Goal: Task Accomplishment & Management: Use online tool/utility

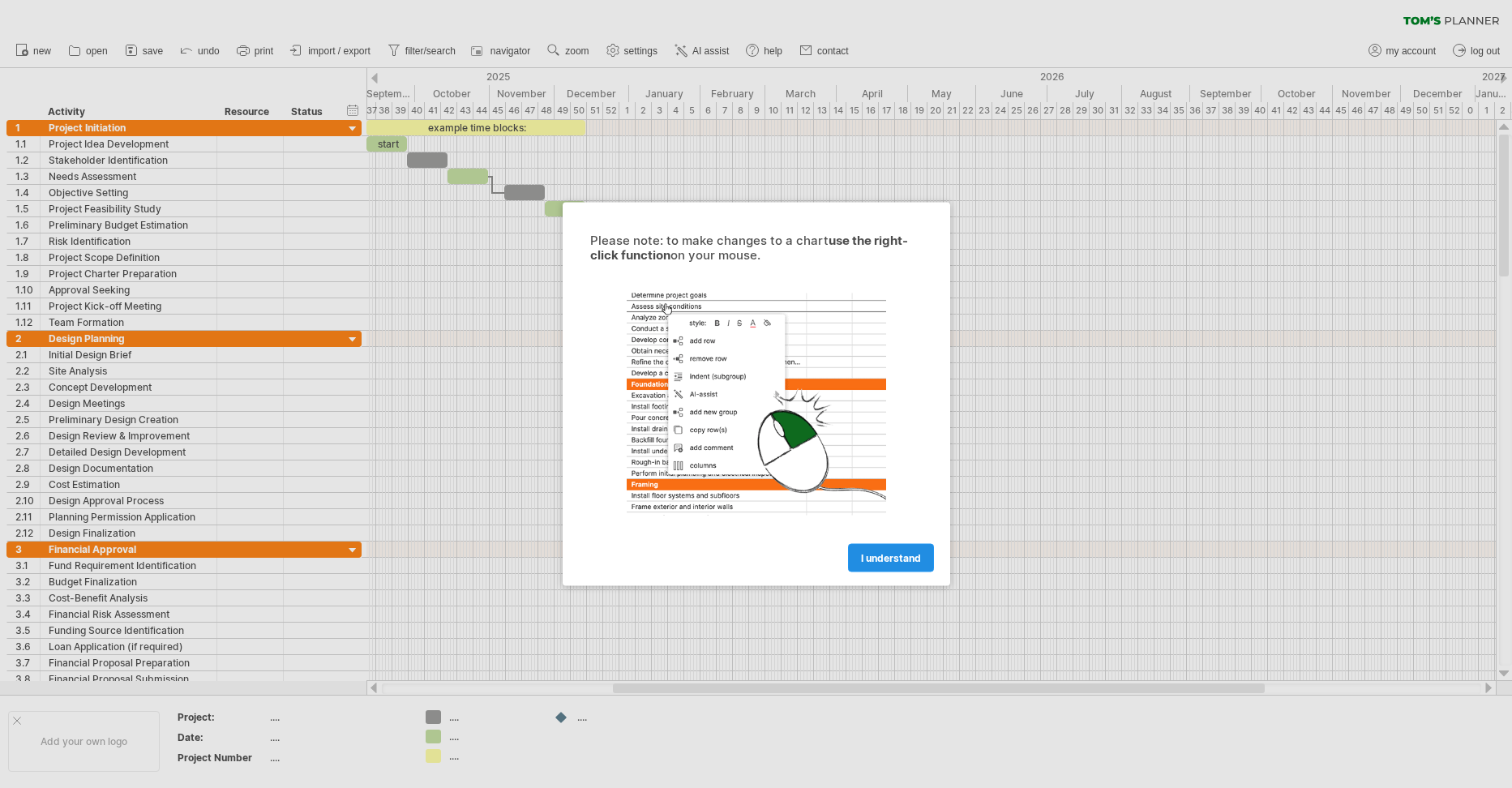
click at [883, 562] on span "I understand" at bounding box center [890, 558] width 60 height 12
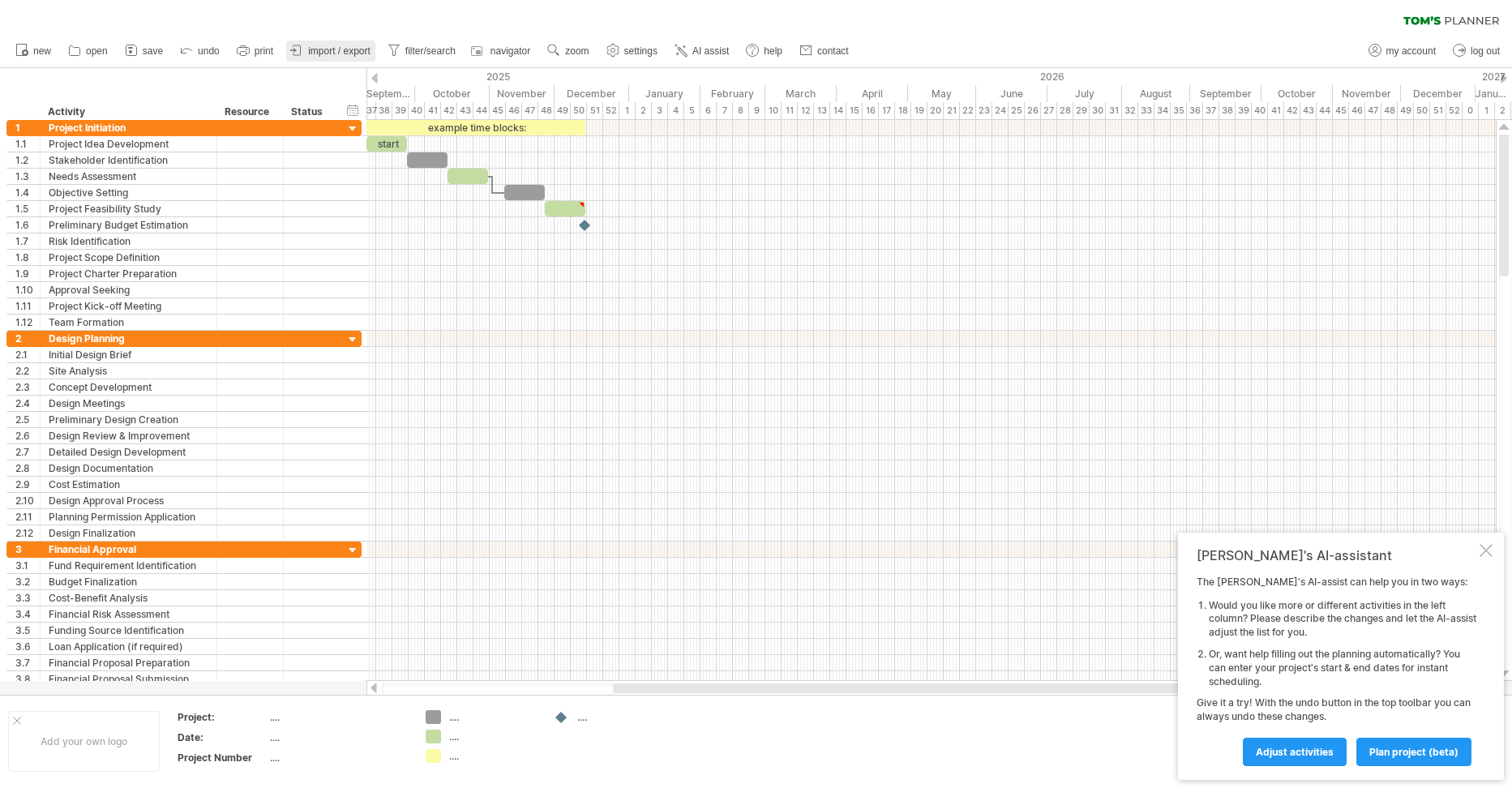
click at [340, 53] on span "import / export" at bounding box center [338, 51] width 62 height 12
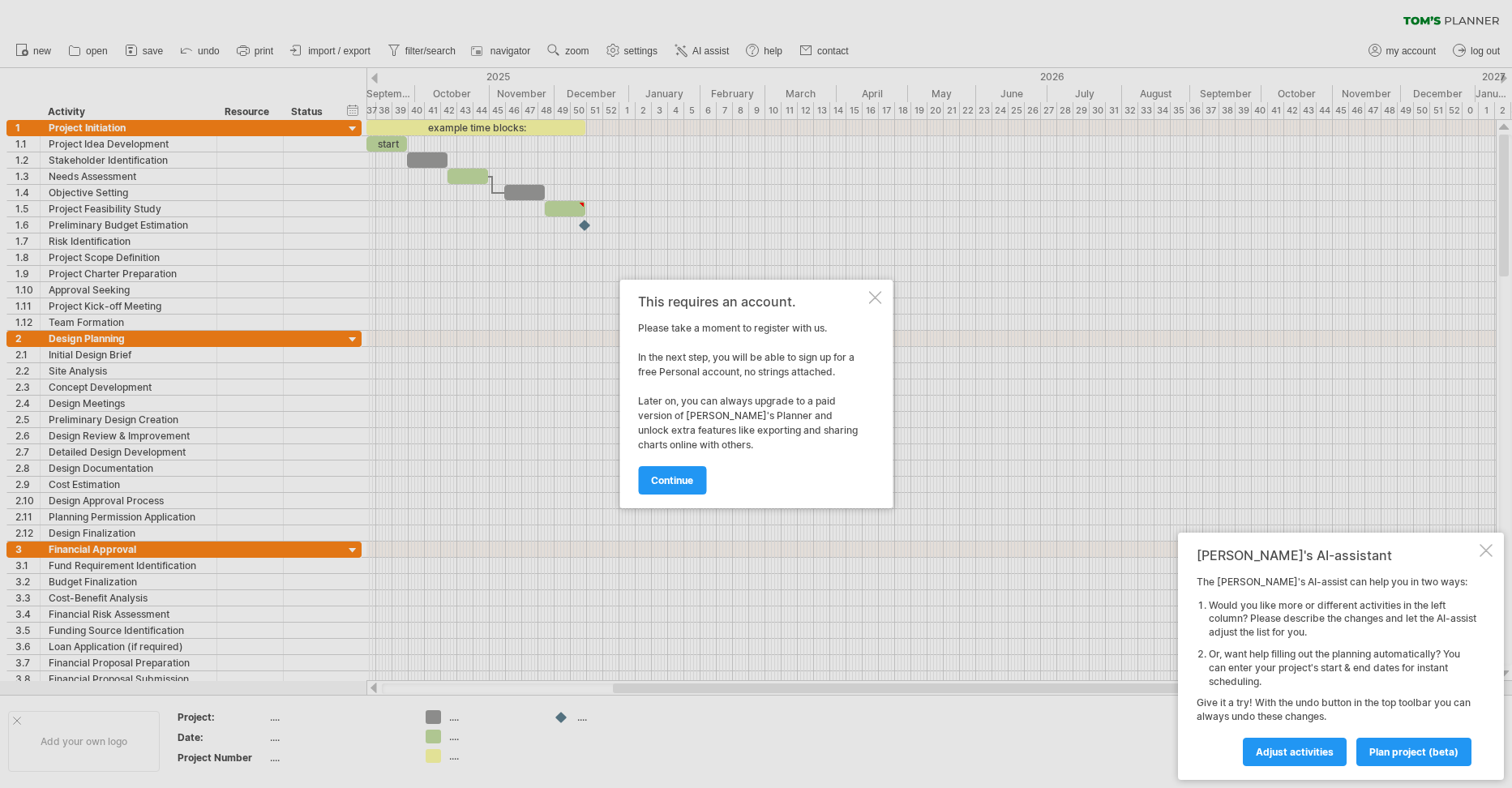
click at [876, 299] on div at bounding box center [874, 298] width 13 height 13
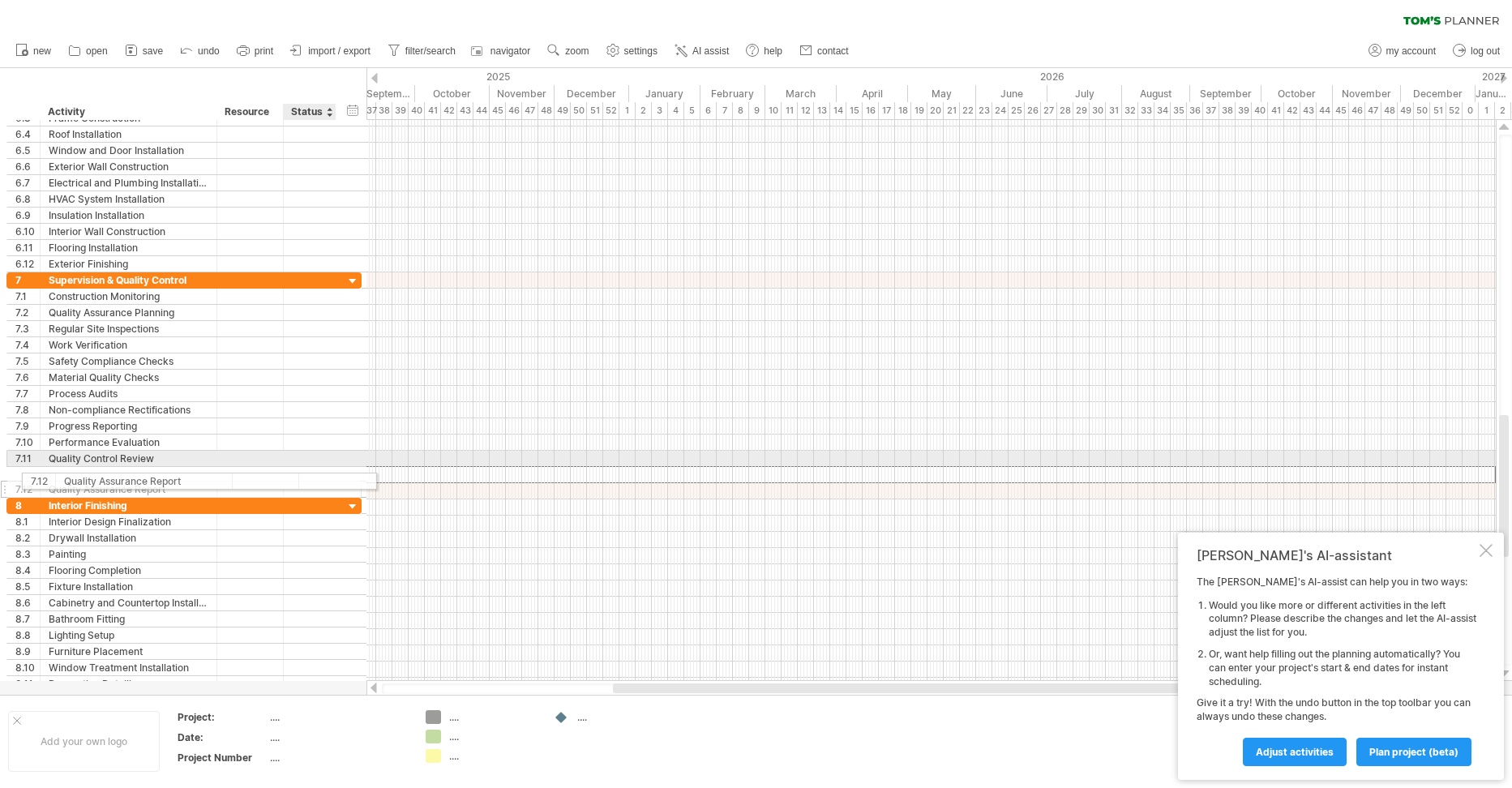
drag, startPoint x: 283, startPoint y: 476, endPoint x: 293, endPoint y: 478, distance: 10.2
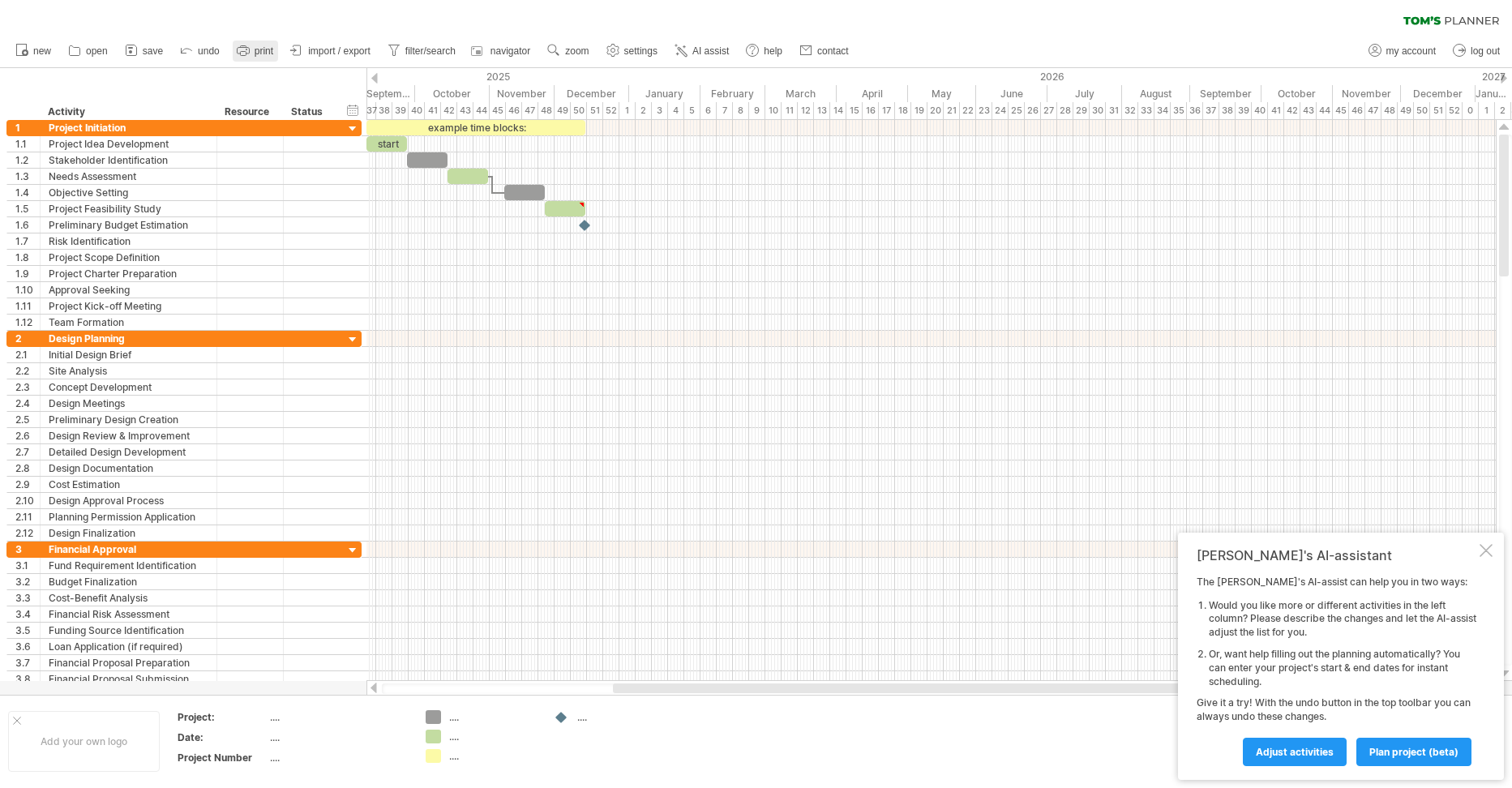
click at [258, 53] on span "print" at bounding box center [263, 51] width 19 height 12
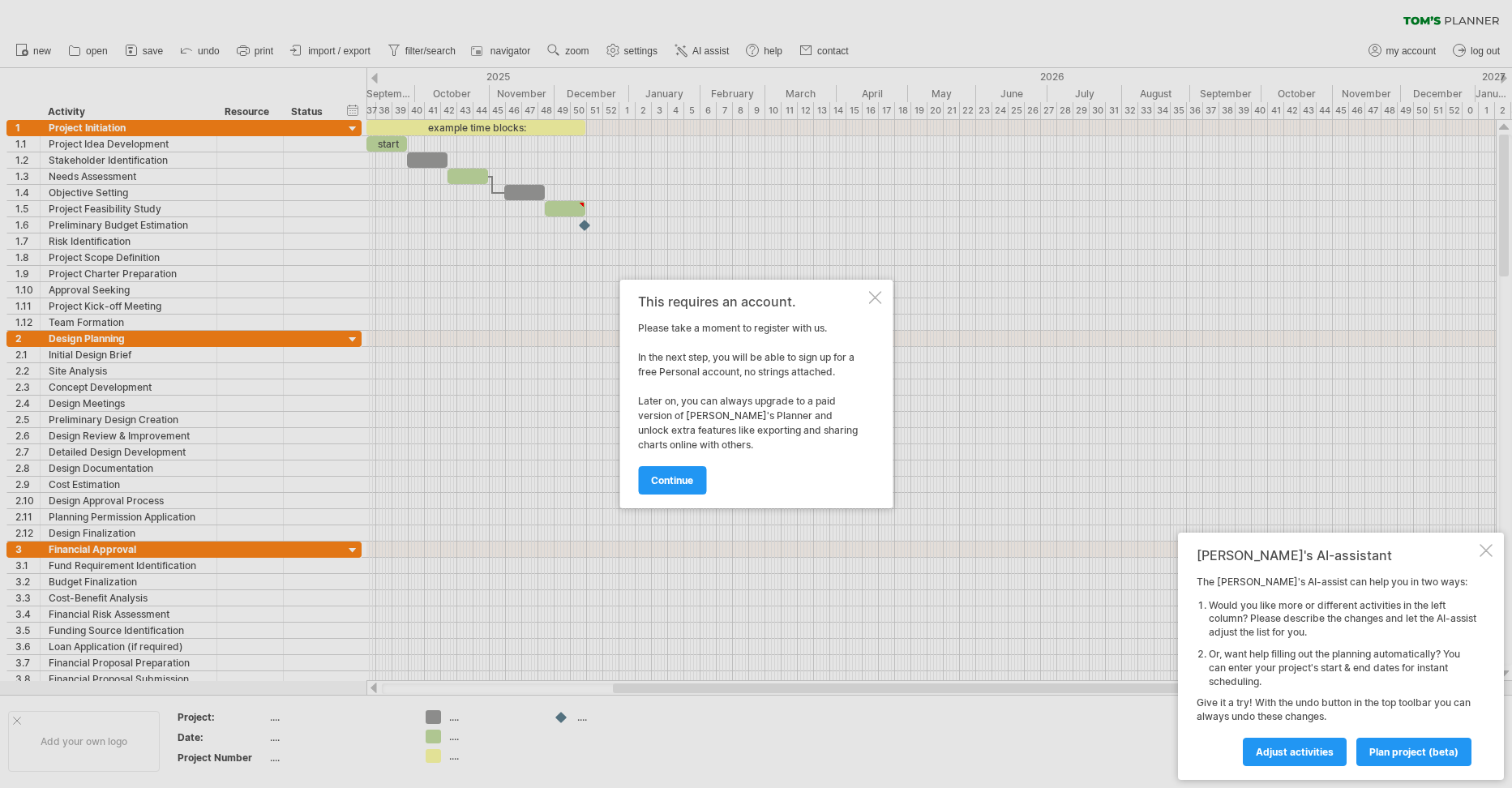
click at [874, 292] on div at bounding box center [874, 298] width 13 height 13
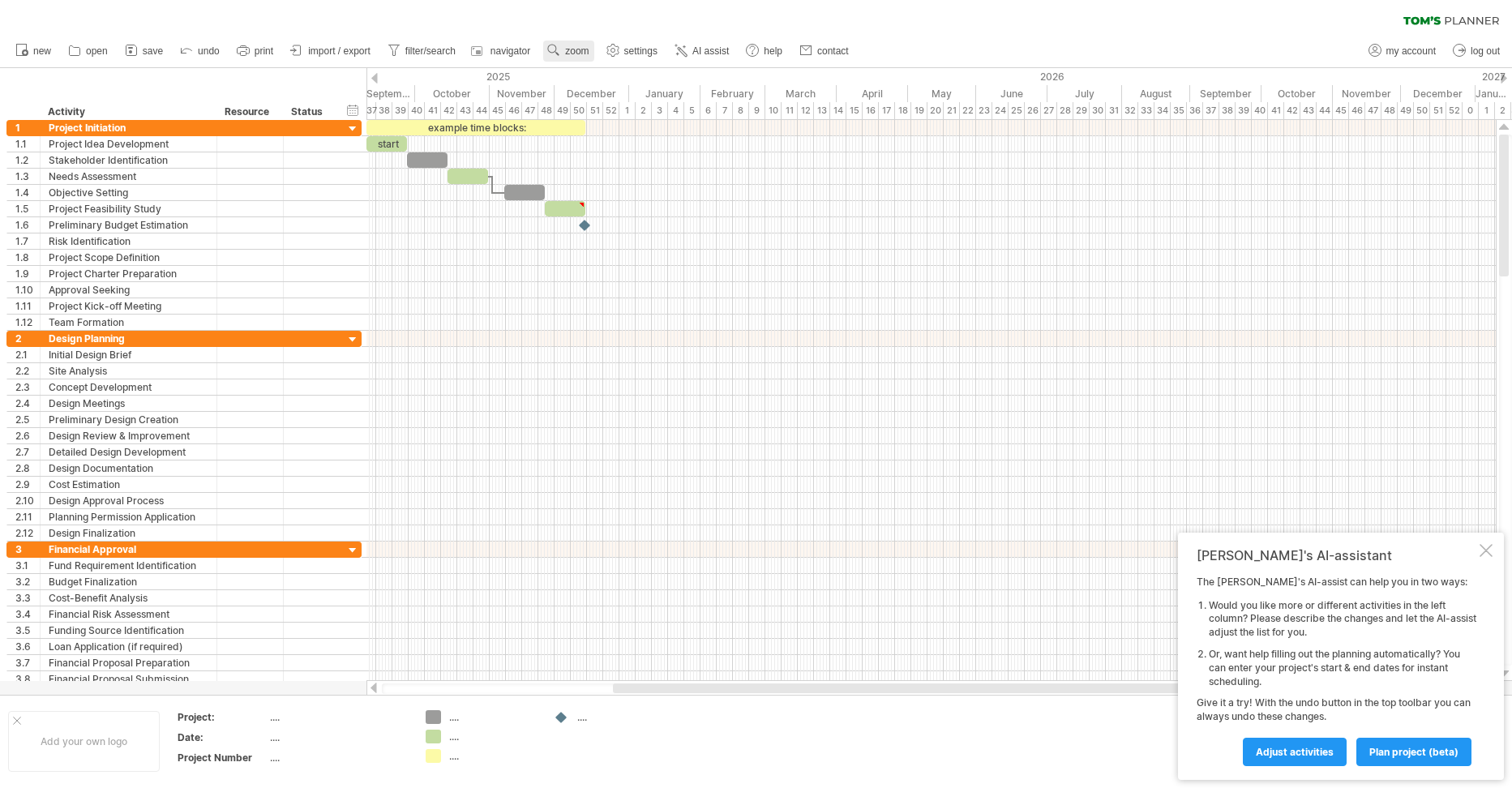
click at [577, 53] on span "zoom" at bounding box center [576, 51] width 23 height 12
click at [643, 12] on div "clear filter reapply filter" at bounding box center [756, 17] width 1512 height 34
click at [632, 50] on span "settings" at bounding box center [641, 51] width 33 height 12
select select "*"
select select "**"
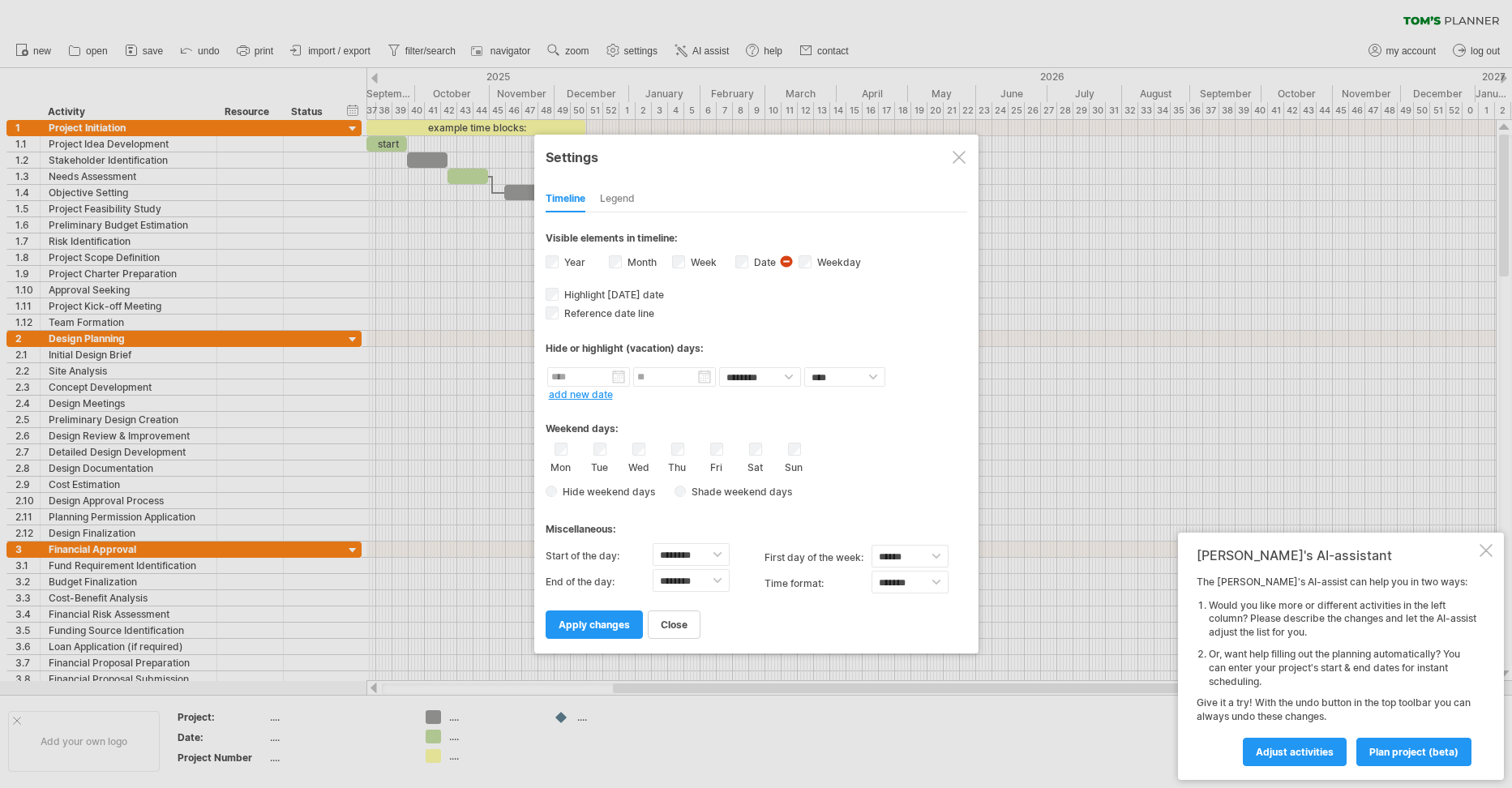
click at [539, 26] on div at bounding box center [756, 394] width 1512 height 788
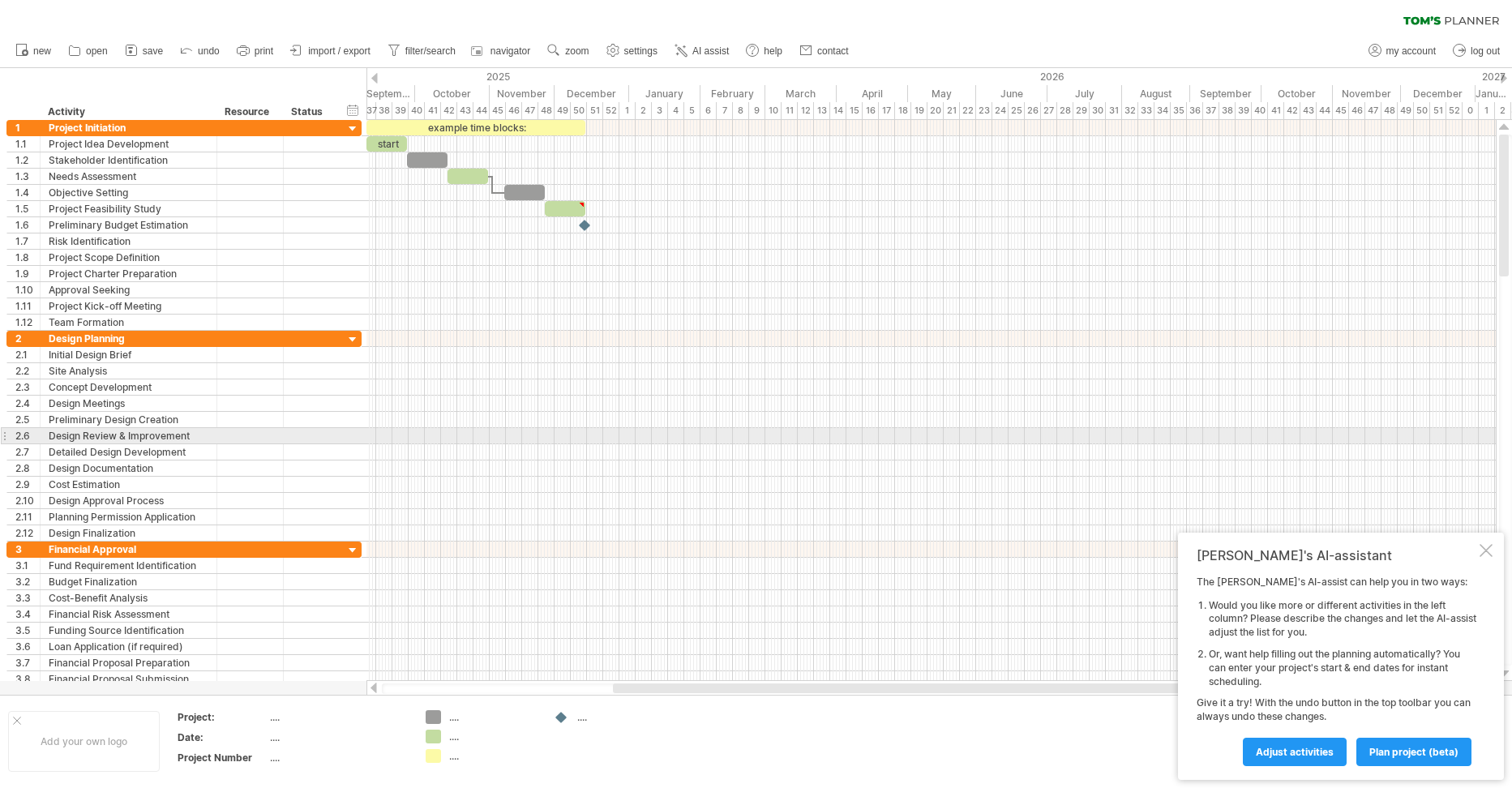
click at [474, 440] on div at bounding box center [931, 436] width 1129 height 16
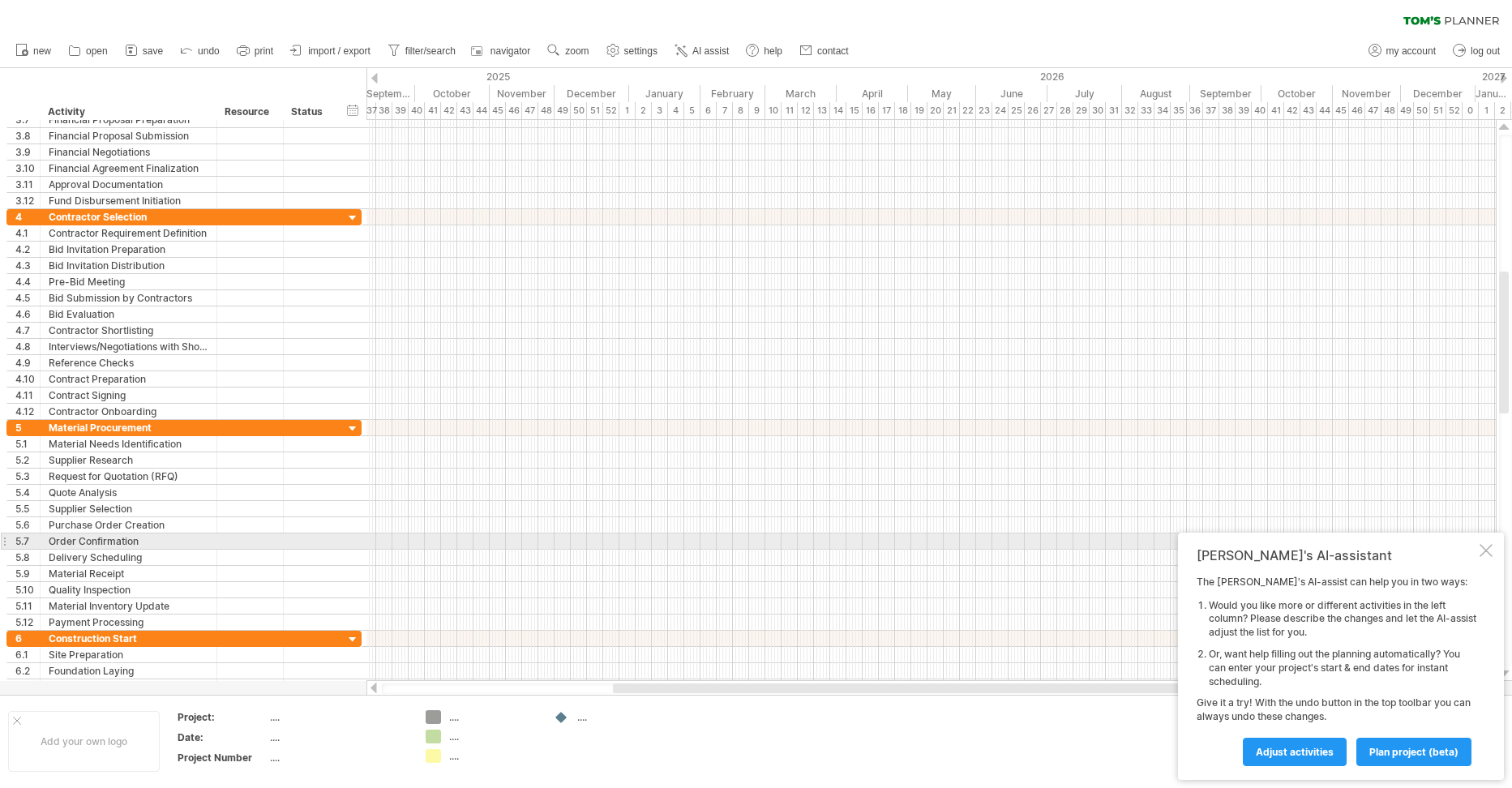
click at [517, 543] on div at bounding box center [931, 542] width 1129 height 16
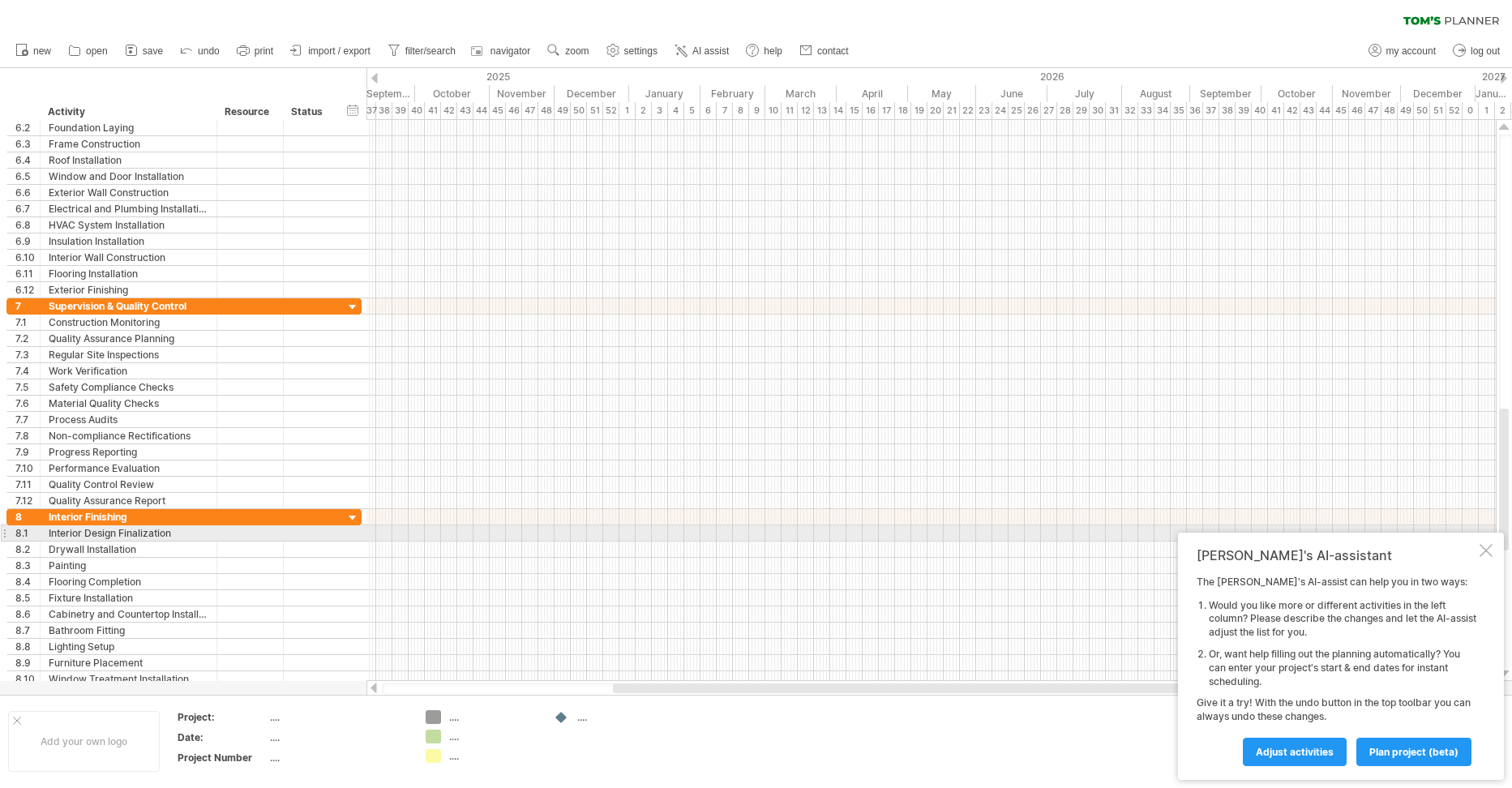
click at [419, 529] on div at bounding box center [931, 533] width 1129 height 16
